Goal: Task Accomplishment & Management: Complete application form

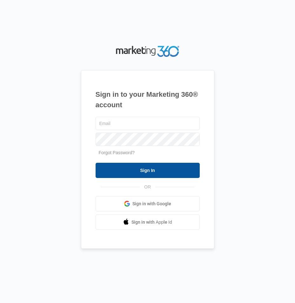
type input "[EMAIL_ADDRESS][DOMAIN_NAME]"
click at [133, 173] on input "Sign In" at bounding box center [147, 170] width 104 height 15
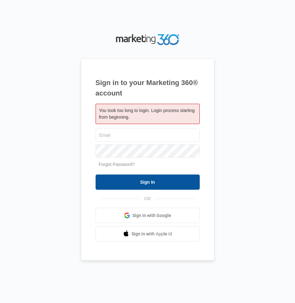
type input "[EMAIL_ADDRESS][DOMAIN_NAME]"
click at [131, 178] on input "Sign In" at bounding box center [147, 181] width 104 height 15
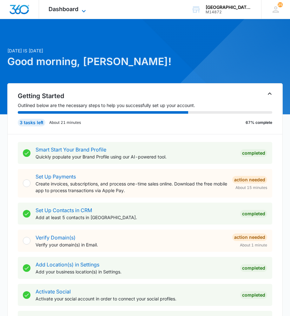
click at [56, 6] on span "Dashboard" at bounding box center [64, 9] width 30 height 7
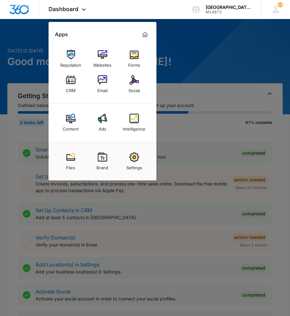
click at [80, 83] on link "CRM" at bounding box center [71, 84] width 24 height 24
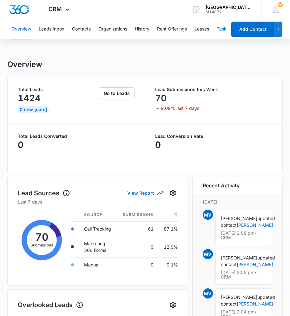
click at [222, 28] on button "Tasks" at bounding box center [223, 29] width 12 height 20
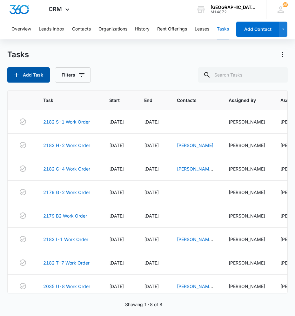
click at [36, 71] on button "Add Task" at bounding box center [28, 74] width 43 height 15
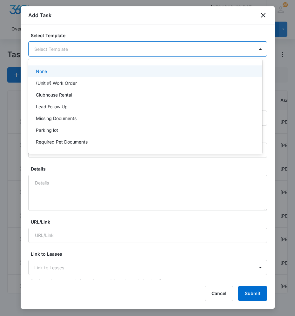
click at [77, 53] on body "CRM Apps Reputation Websites Forms CRM Email Social Content Ads Intelligence Fi…" at bounding box center [147, 158] width 295 height 316
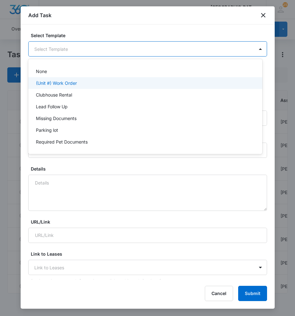
click at [63, 87] on div "(Unit #) Work Order" at bounding box center [145, 83] width 234 height 12
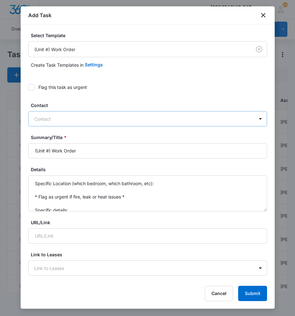
click at [62, 118] on div at bounding box center [143, 119] width 219 height 8
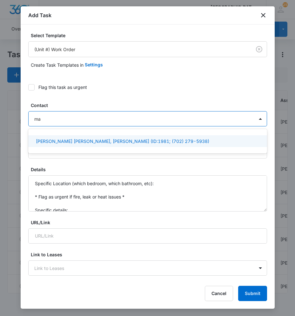
type input "m"
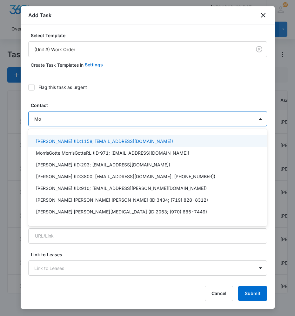
type input "M"
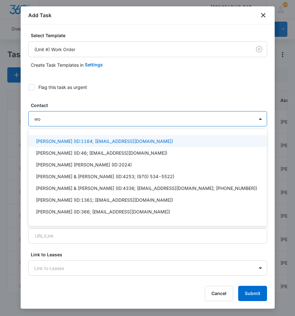
type input "w"
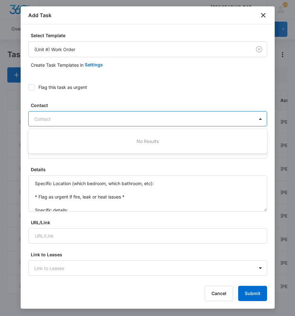
click at [83, 107] on label "Contact" at bounding box center [150, 105] width 239 height 7
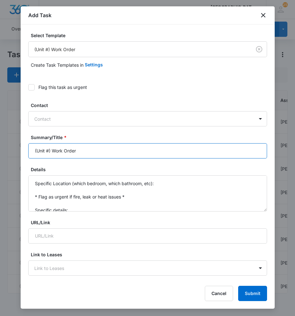
click at [52, 151] on input "(Unit #) Work Order" at bounding box center [147, 150] width 239 height 15
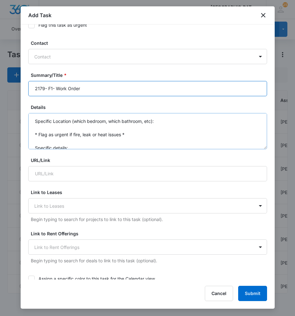
scroll to position [63, 0]
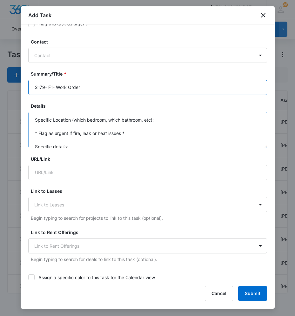
type input "2179- F1- Work Order"
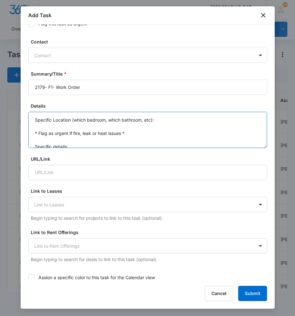
scroll to position [13, 0]
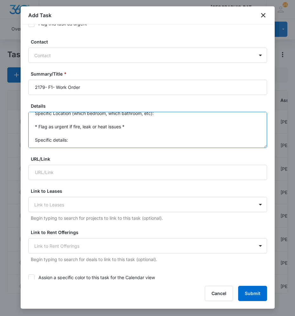
drag, startPoint x: 33, startPoint y: 119, endPoint x: 101, endPoint y: 152, distance: 75.2
click at [98, 152] on form "Select Template (Unit #) Work Order Create Task Templates in Settings Flag this…" at bounding box center [147, 258] width 239 height 578
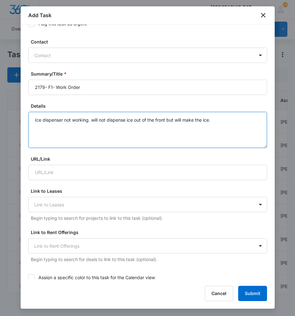
click at [219, 121] on textarea "Ice dispenser not working. will not dispense ice out of the front but will make…" at bounding box center [147, 130] width 239 height 36
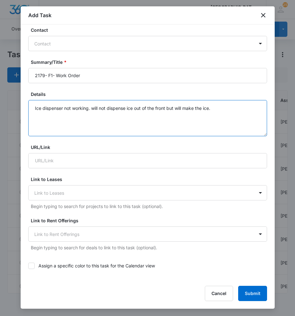
scroll to position [95, 0]
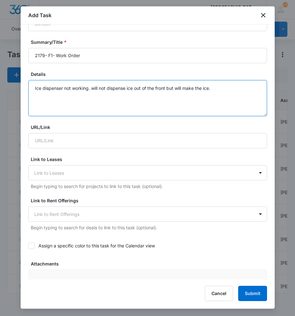
click at [106, 97] on textarea "Ice dispenser not working. will not dispense ice out of the front but will make…" at bounding box center [147, 98] width 239 height 36
click at [235, 89] on textarea "Ice dispenser not working. will not dispense ice out of the front but will make…" at bounding box center [147, 98] width 239 height 36
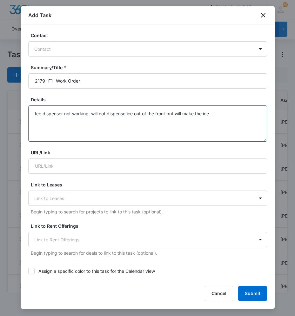
scroll to position [0, 0]
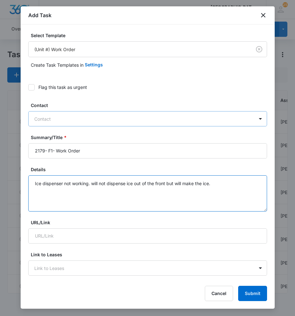
type textarea "Ice dispenser not working. will not dispense ice out of the front but will make…"
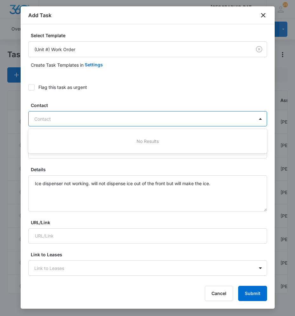
click at [45, 117] on div at bounding box center [143, 119] width 219 height 8
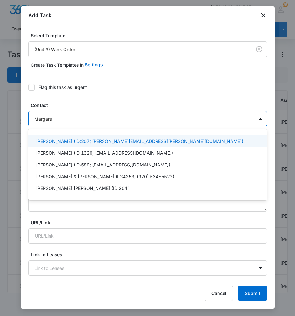
type input "[PERSON_NAME]"
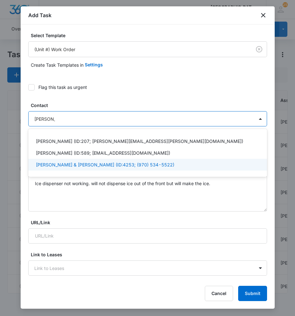
click at [98, 162] on p "[PERSON_NAME] & [PERSON_NAME] (ID:4253; (970) 534-5522)" at bounding box center [105, 164] width 138 height 7
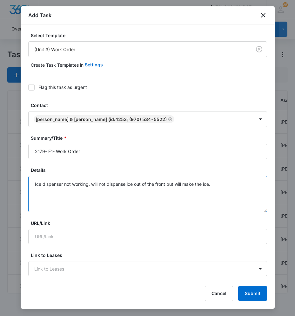
click at [124, 200] on textarea "Ice dispenser not working. will not dispense ice out of the front but will make…" at bounding box center [147, 194] width 239 height 36
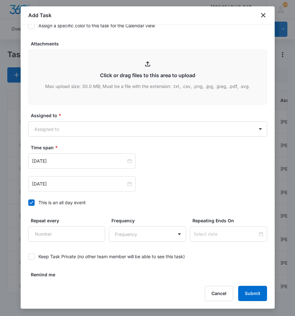
scroll to position [317, 0]
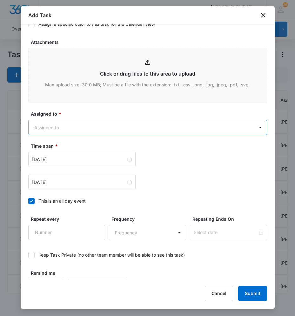
click at [69, 129] on body "CRM Apps Reputation Websites Forms CRM Email Social Content Ads Intelligence Fi…" at bounding box center [147, 158] width 295 height 316
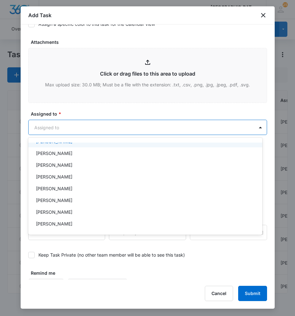
scroll to position [95, 0]
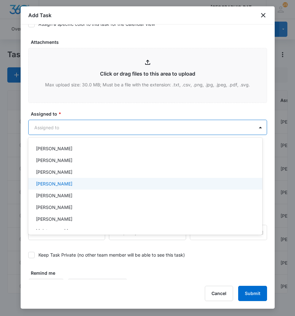
click at [71, 188] on div "[PERSON_NAME]" at bounding box center [145, 184] width 234 height 12
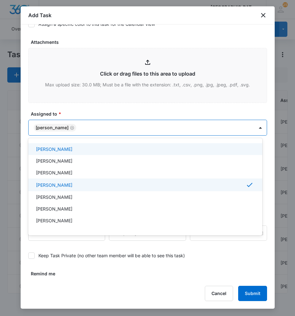
click at [104, 127] on div at bounding box center [147, 158] width 295 height 316
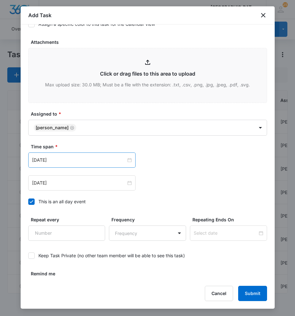
click at [130, 160] on div "[DATE]" at bounding box center [81, 159] width 107 height 15
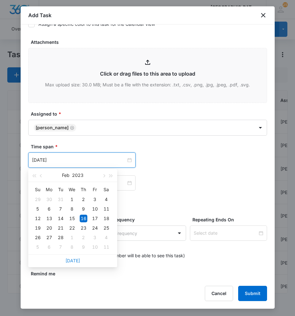
click at [79, 259] on link "[DATE]" at bounding box center [72, 260] width 15 height 5
type input "[DATE]"
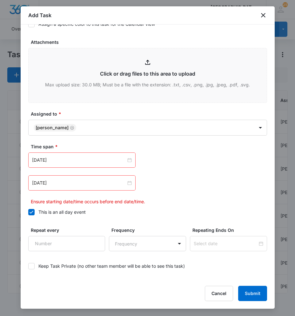
click at [124, 179] on div "[DATE]" at bounding box center [81, 182] width 107 height 15
click at [126, 186] on div at bounding box center [82, 182] width 100 height 7
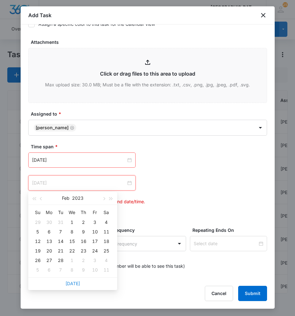
type input "[DATE]"
click at [75, 282] on link "[DATE]" at bounding box center [72, 282] width 15 height 5
type input "[DATE]"
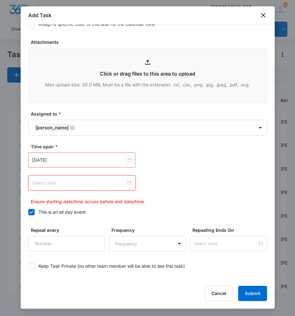
click at [126, 183] on div at bounding box center [82, 182] width 100 height 7
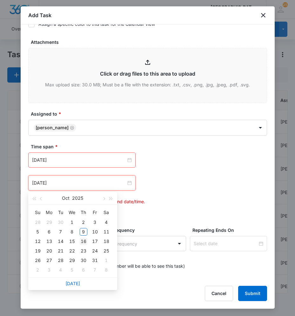
type input "[DATE]"
click at [86, 242] on div "16" at bounding box center [84, 241] width 8 height 8
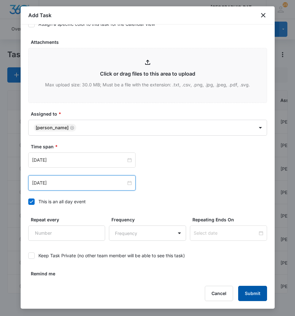
click at [259, 294] on button "Submit" at bounding box center [252, 293] width 29 height 15
